Goal: Check status: Check status

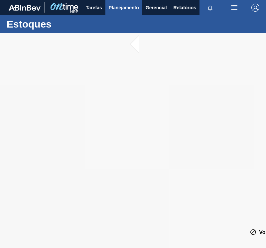
click at [123, 9] on span "Planejamento" at bounding box center [124, 8] width 30 height 8
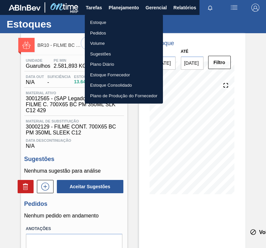
click at [104, 62] on li "Plano Diário" at bounding box center [124, 64] width 78 height 11
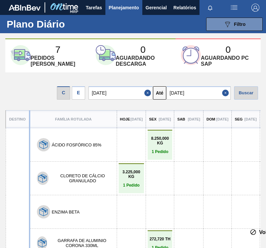
click at [87, 91] on div "C E [DATE] Até [DATE] Buscar" at bounding box center [133, 91] width 266 height 27
click at [84, 92] on div "E" at bounding box center [78, 92] width 13 height 13
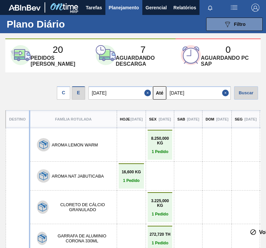
drag, startPoint x: 178, startPoint y: 149, endPoint x: 175, endPoint y: 169, distance: 19.5
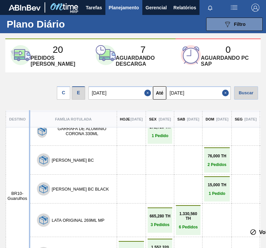
scroll to position [111, 0]
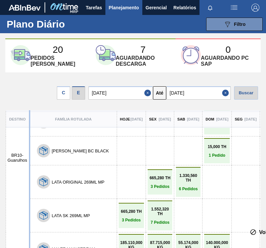
drag, startPoint x: 171, startPoint y: 135, endPoint x: 170, endPoint y: 153, distance: 17.6
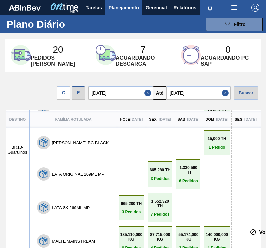
drag, startPoint x: 159, startPoint y: 138, endPoint x: 155, endPoint y: 209, distance: 71.5
drag, startPoint x: 157, startPoint y: 133, endPoint x: 158, endPoint y: 202, distance: 69.7
click at [212, 96] on input "[DATE]" at bounding box center [198, 92] width 64 height 13
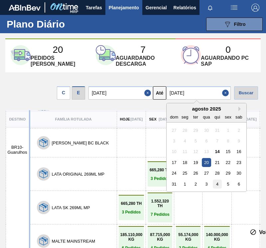
click at [218, 186] on div "4" at bounding box center [216, 184] width 9 height 9
type input "[DATE]"
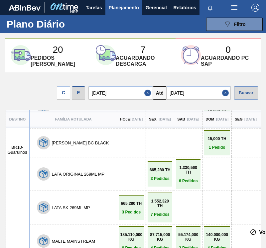
click at [243, 88] on div "Buscar" at bounding box center [246, 92] width 24 height 13
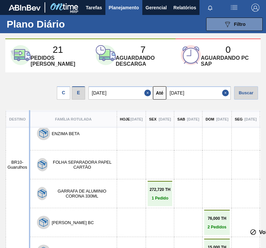
drag, startPoint x: 196, startPoint y: 206, endPoint x: 196, endPoint y: 188, distance: 18.3
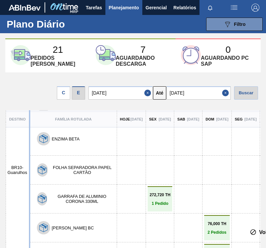
drag, startPoint x: 172, startPoint y: 185, endPoint x: 207, endPoint y: 199, distance: 37.8
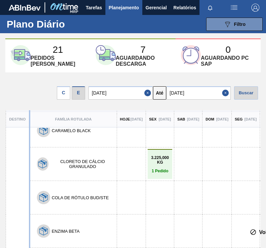
scroll to position [111, 0]
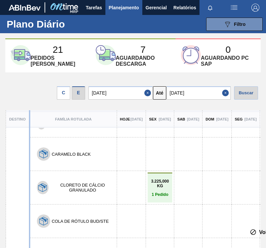
click at [256, 155] on div at bounding box center [245, 153] width 21 height 21
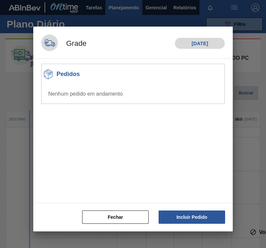
click at [260, 156] on div at bounding box center [133, 124] width 266 height 248
click at [258, 157] on div at bounding box center [133, 124] width 266 height 248
drag, startPoint x: 258, startPoint y: 227, endPoint x: 262, endPoint y: 191, distance: 36.4
click at [262, 191] on div at bounding box center [133, 124] width 266 height 248
click at [129, 214] on button "Fechar" at bounding box center [115, 216] width 66 height 13
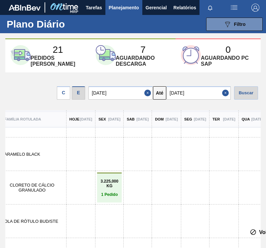
scroll to position [111, 63]
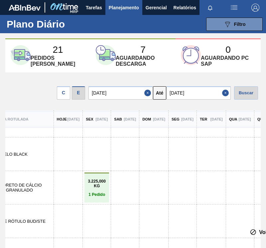
drag, startPoint x: 241, startPoint y: 182, endPoint x: 90, endPoint y: 174, distance: 151.2
click at [70, 177] on div at bounding box center [68, 187] width 22 height 21
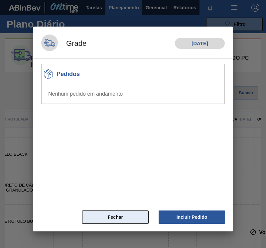
click at [98, 218] on button "Fechar" at bounding box center [115, 216] width 66 height 13
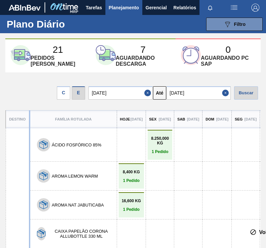
click at [264, 169] on div "21 Pedidos [PERSON_NAME] 7 Aguardando descarga 0 Aguardando PC SAP C E [DATE] A…" at bounding box center [133, 138] width 266 height 200
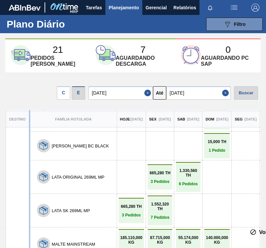
scroll to position [357, 0]
